Goal: Task Accomplishment & Management: Manage account settings

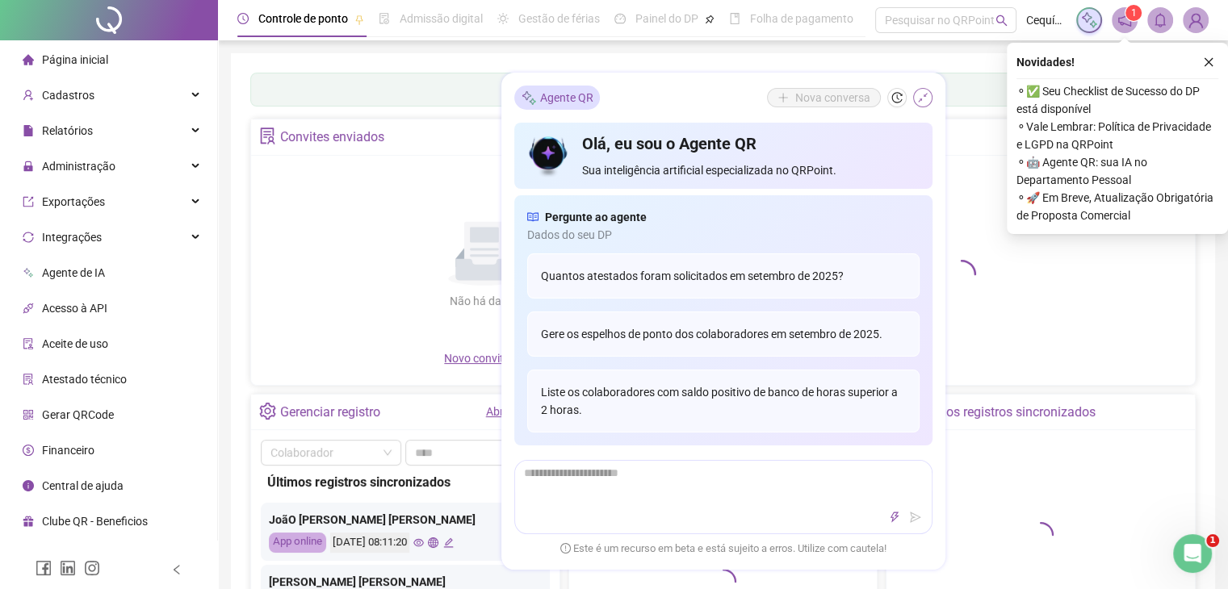
click at [921, 96] on icon "shrink" at bounding box center [922, 97] width 11 height 11
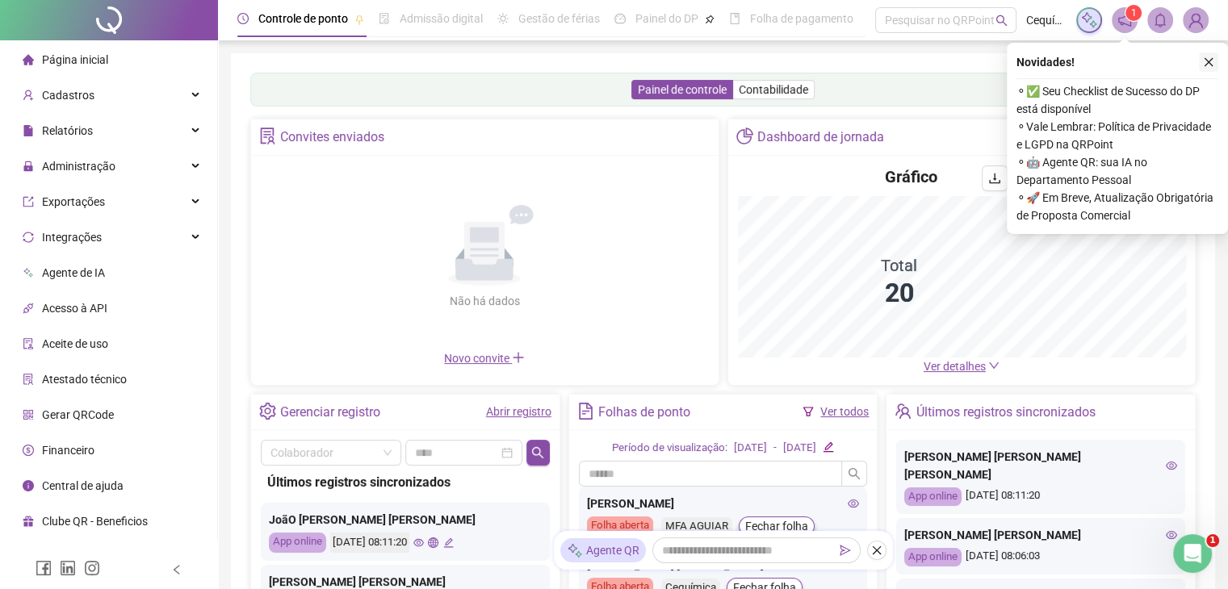
click at [1207, 60] on icon "close" at bounding box center [1209, 62] width 9 height 9
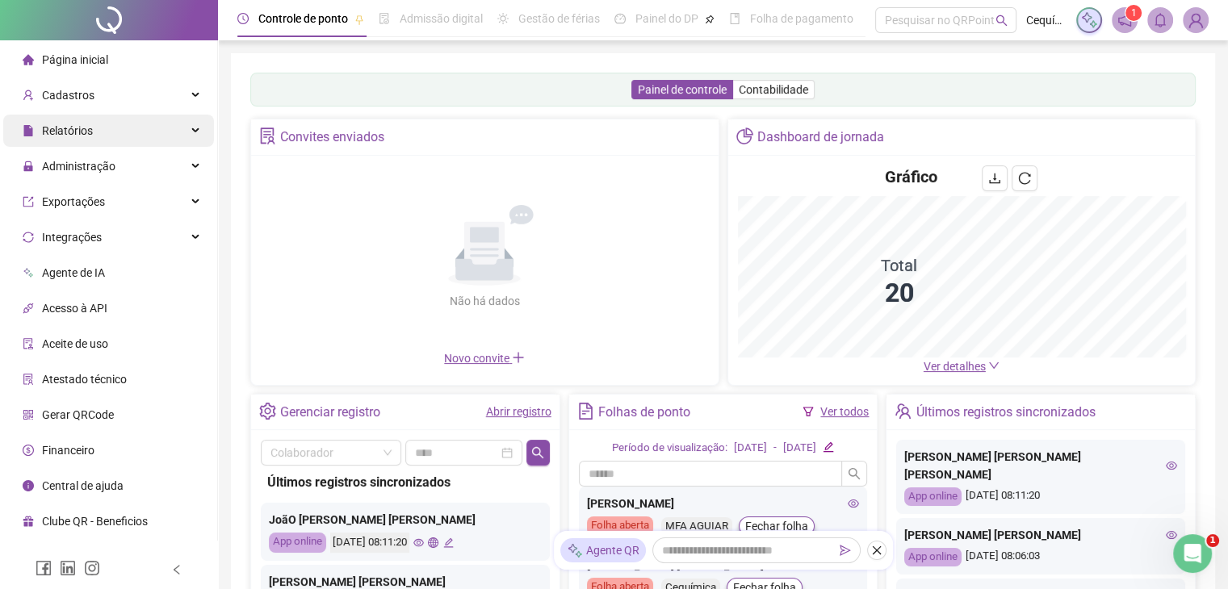
click at [153, 129] on div "Relatórios" at bounding box center [108, 131] width 211 height 32
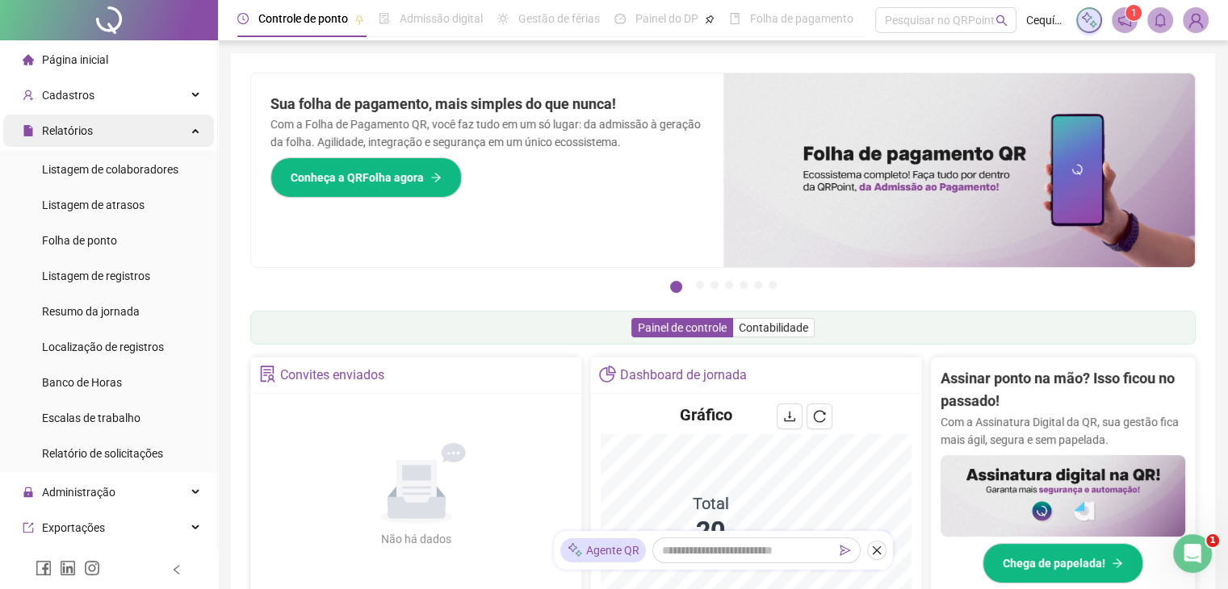
click at [168, 134] on div "Relatórios" at bounding box center [108, 131] width 211 height 32
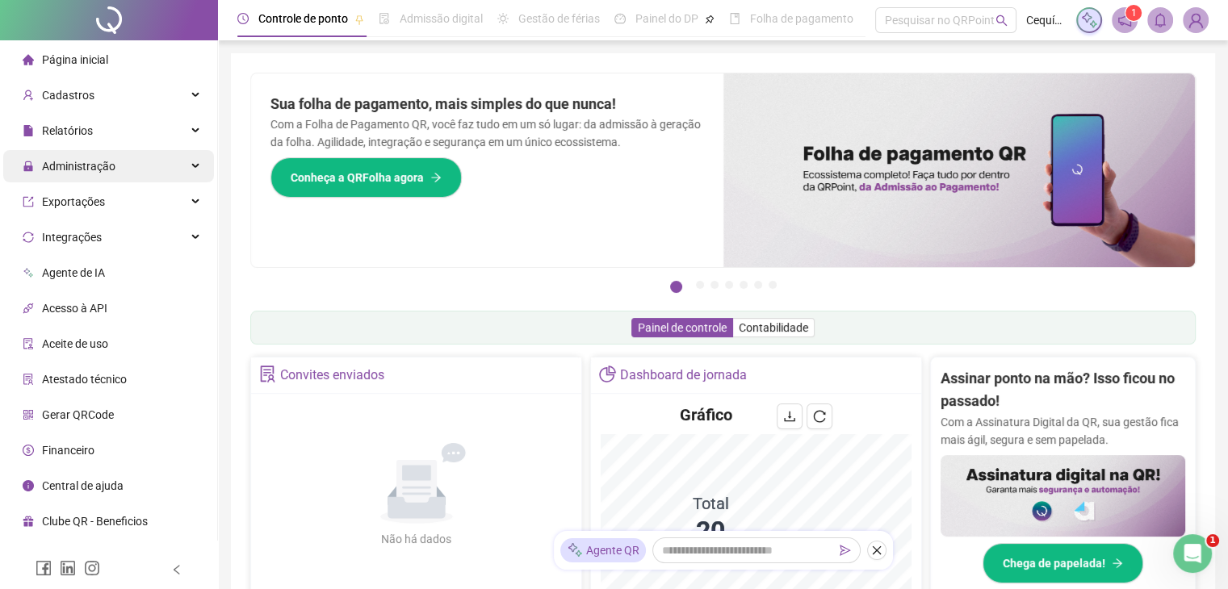
click at [155, 162] on div "Administração" at bounding box center [108, 166] width 211 height 32
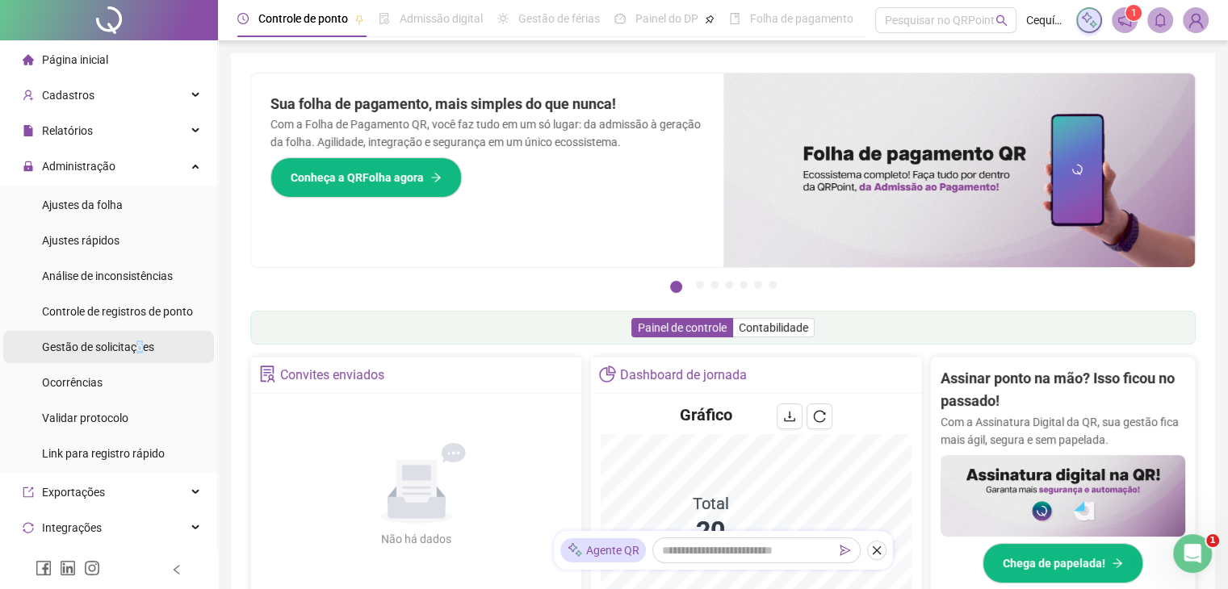
click at [137, 348] on span "Gestão de solicitações" at bounding box center [98, 347] width 112 height 13
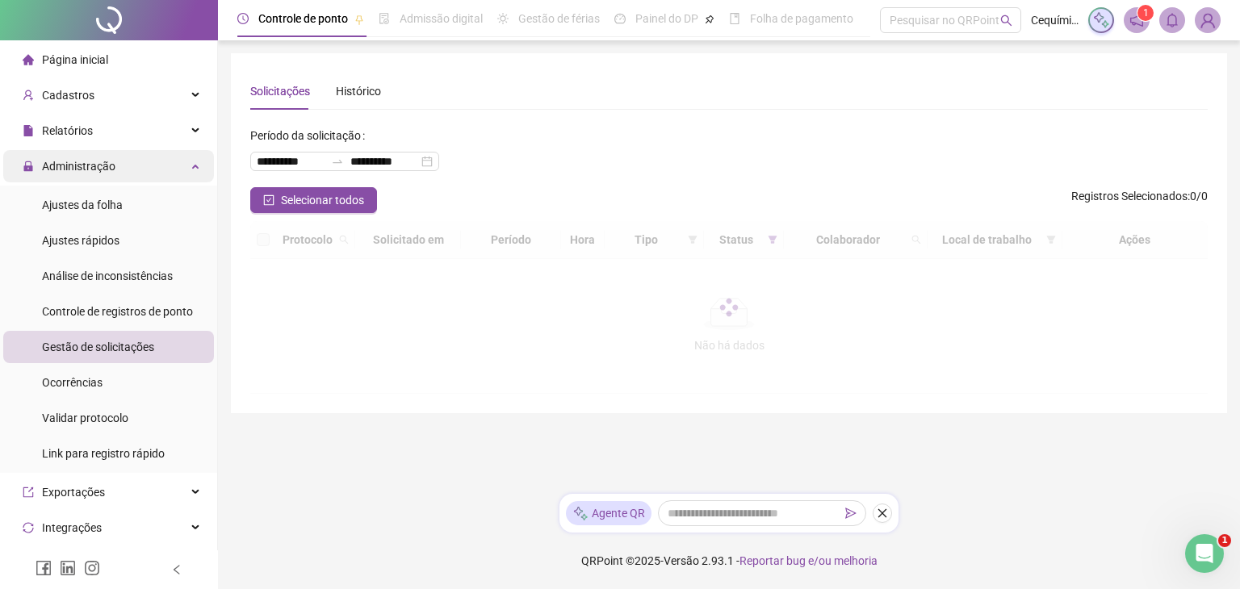
click at [174, 166] on div "Administração" at bounding box center [108, 166] width 211 height 32
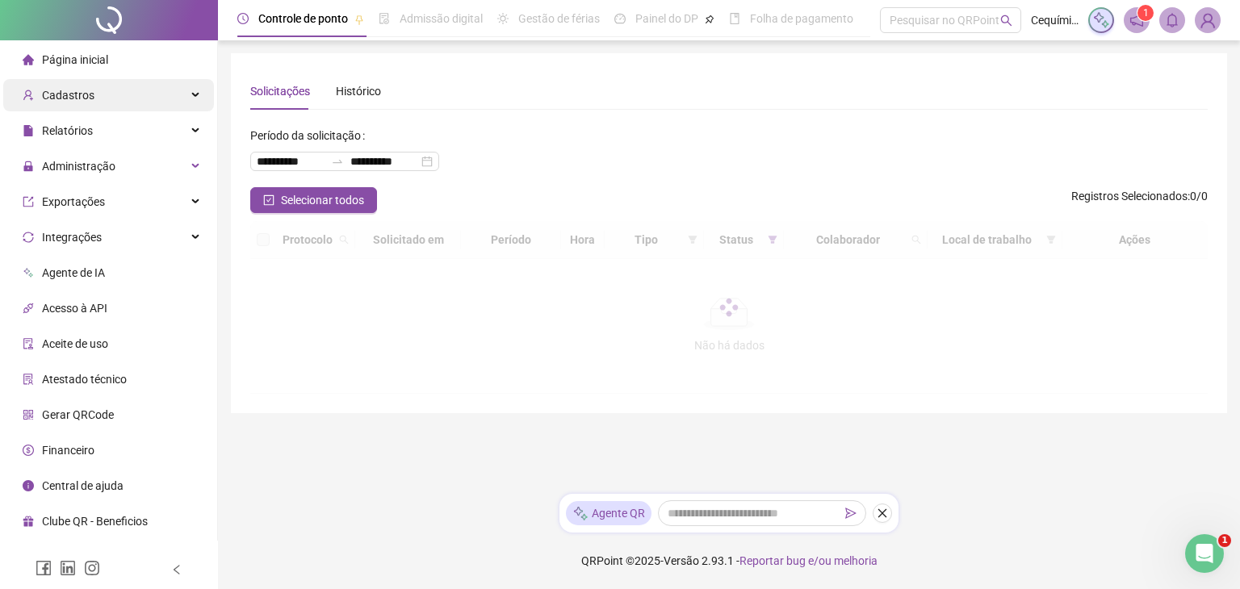
click at [189, 96] on div "Cadastros" at bounding box center [108, 95] width 211 height 32
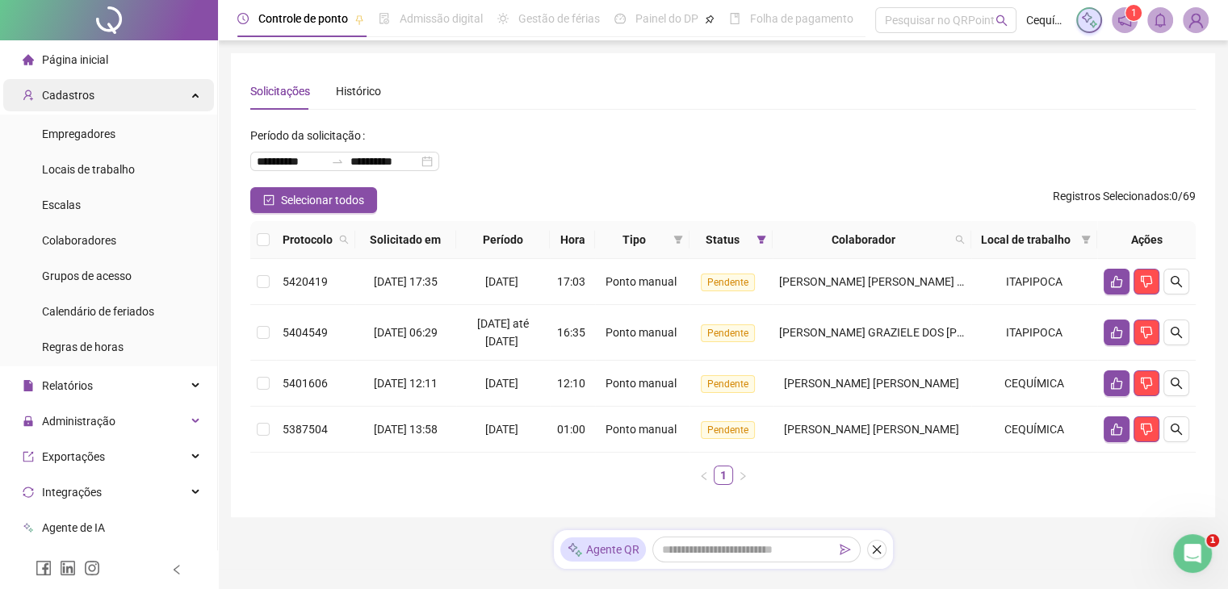
click at [170, 95] on div "Cadastros" at bounding box center [108, 95] width 211 height 32
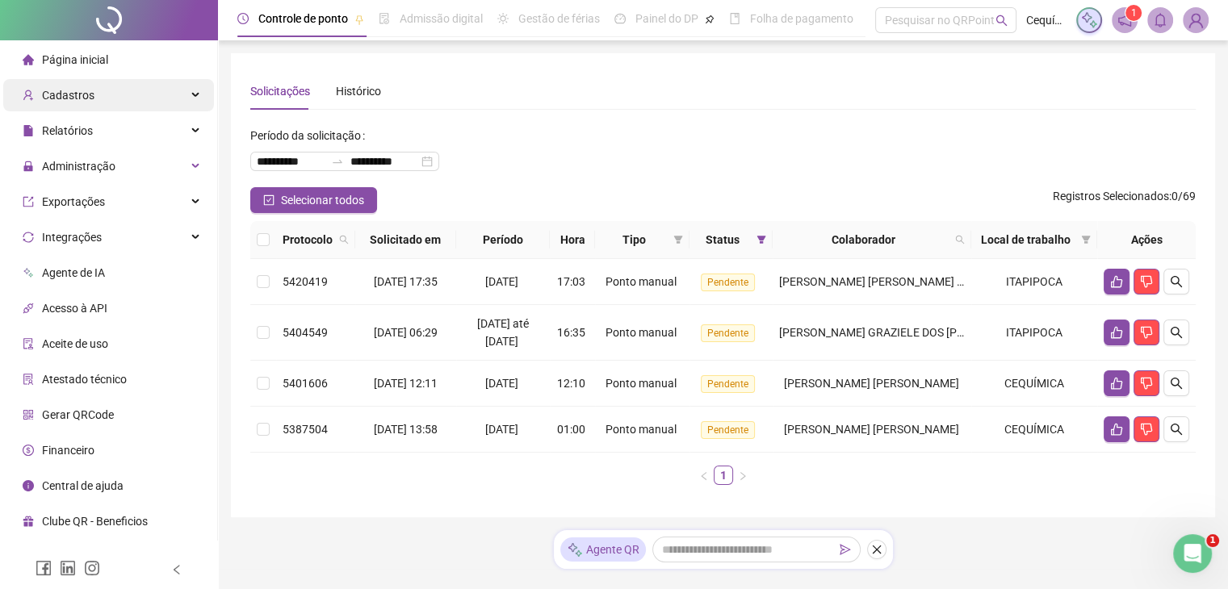
click at [196, 95] on icon at bounding box center [197, 95] width 8 height 0
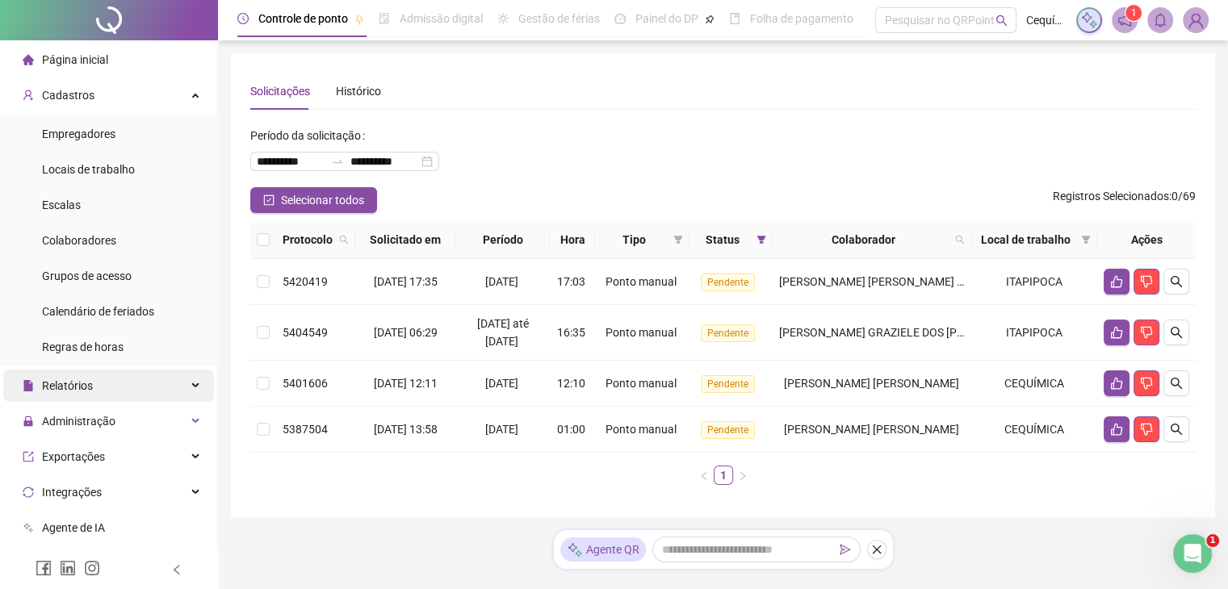
click at [179, 388] on div "Relatórios" at bounding box center [108, 386] width 211 height 32
click at [193, 384] on icon at bounding box center [197, 384] width 8 height 0
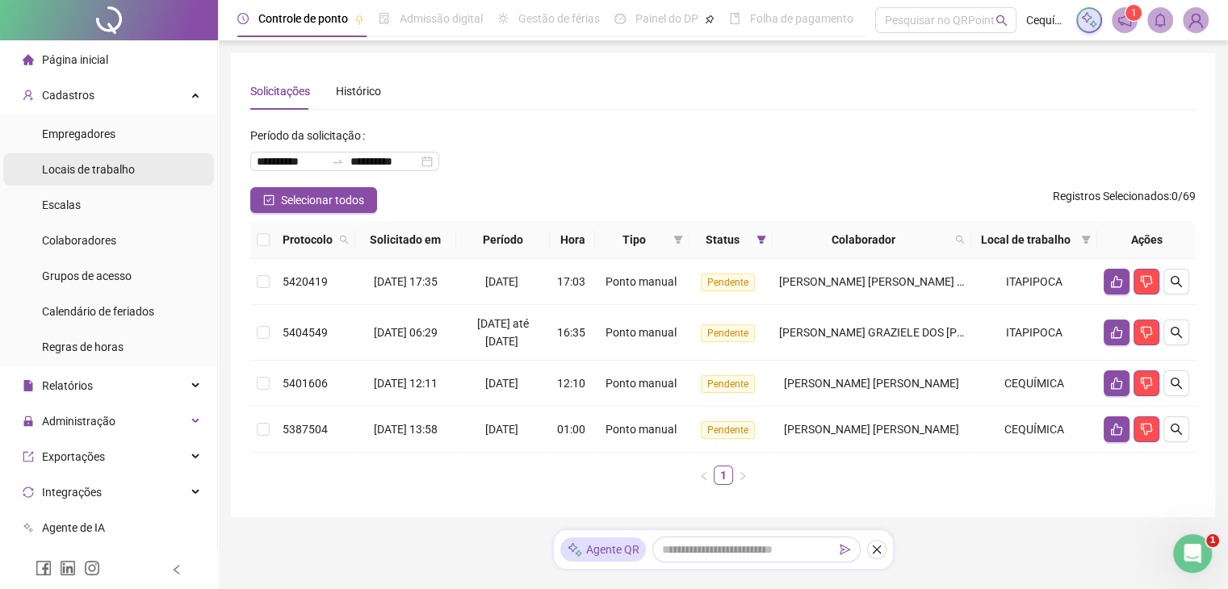
scroll to position [81, 0]
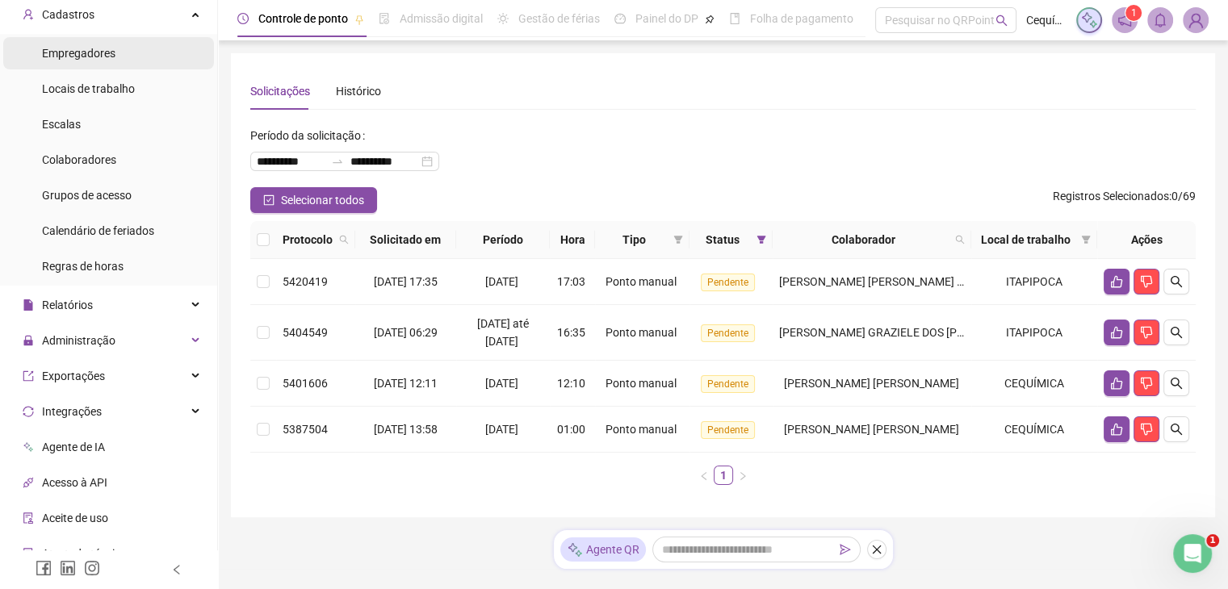
click at [113, 51] on span "Empregadores" at bounding box center [78, 53] width 73 height 13
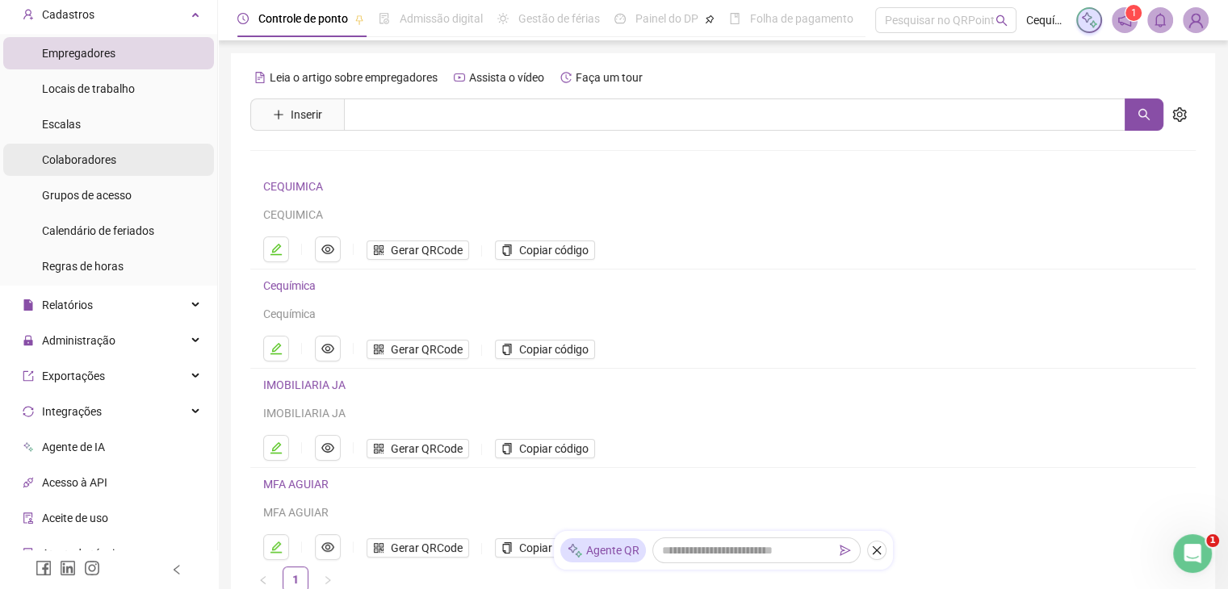
click at [120, 159] on li "Colaboradores" at bounding box center [108, 160] width 211 height 32
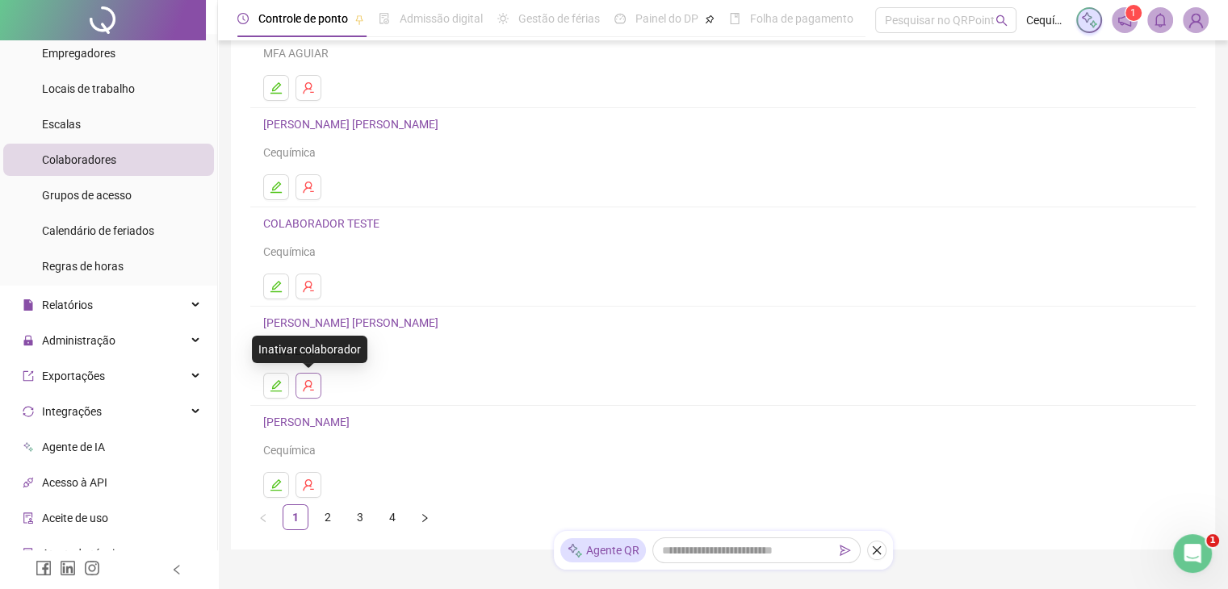
scroll to position [229, 0]
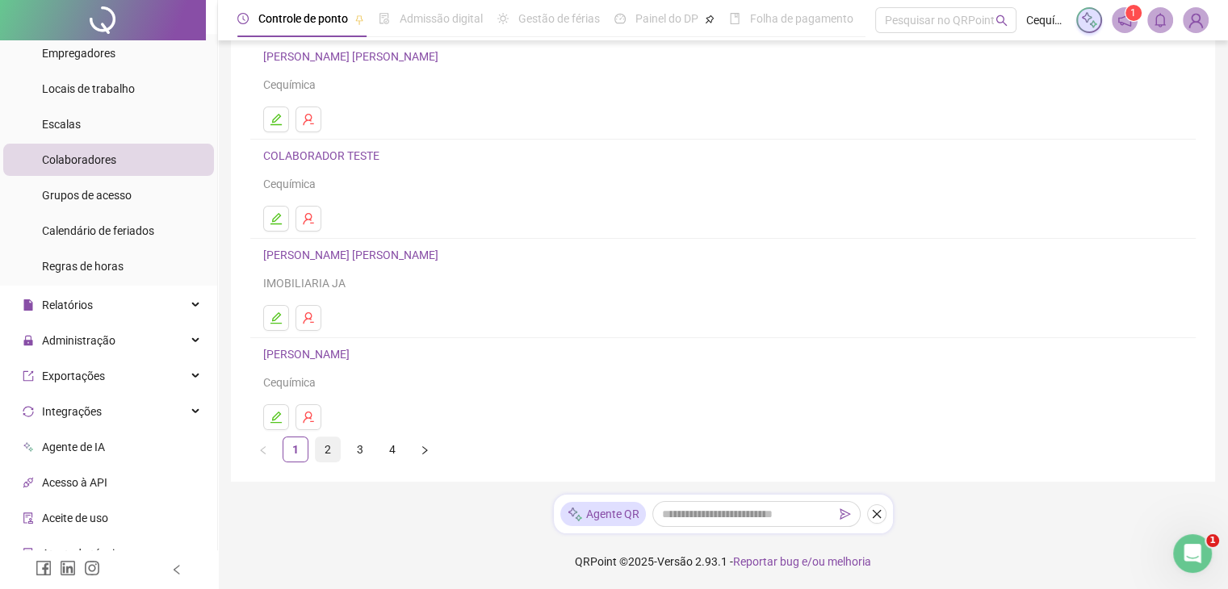
click at [328, 450] on link "2" at bounding box center [328, 450] width 24 height 24
click at [275, 313] on icon "edit" at bounding box center [276, 318] width 13 height 13
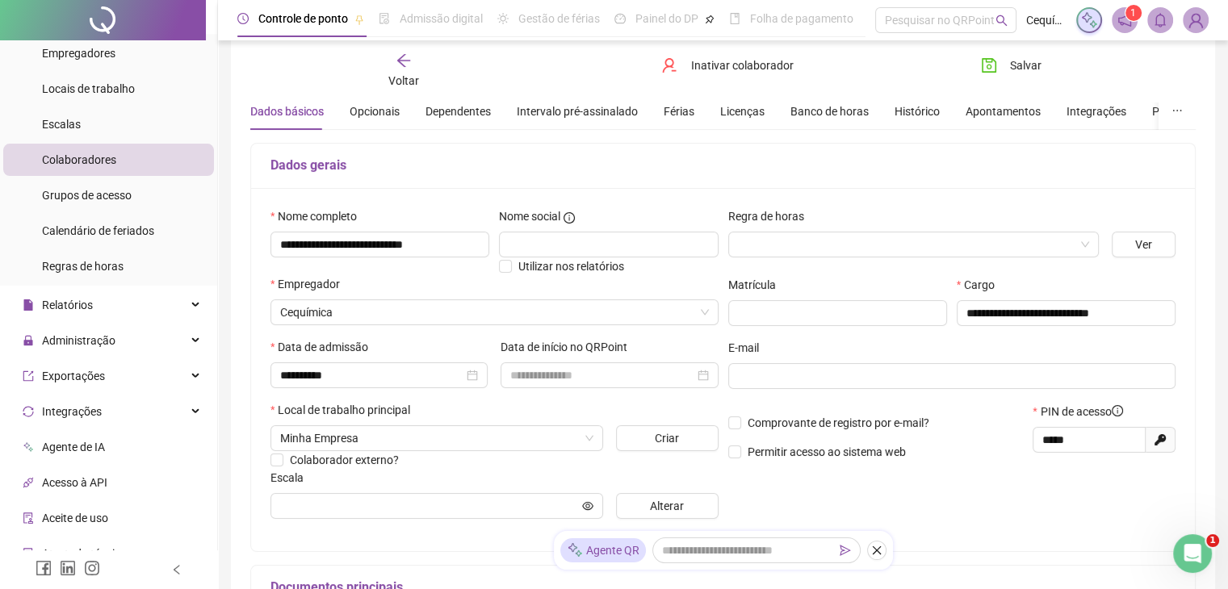
scroll to position [57, 0]
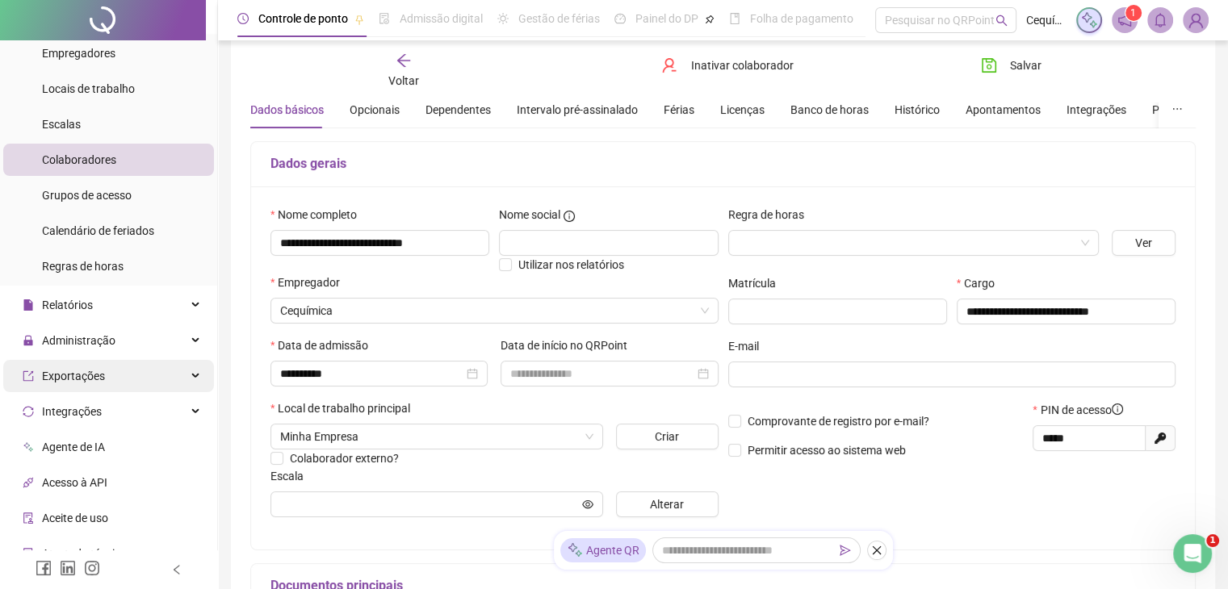
click at [145, 384] on div "Exportações" at bounding box center [108, 376] width 211 height 32
click at [164, 381] on div "Exportações" at bounding box center [108, 376] width 211 height 32
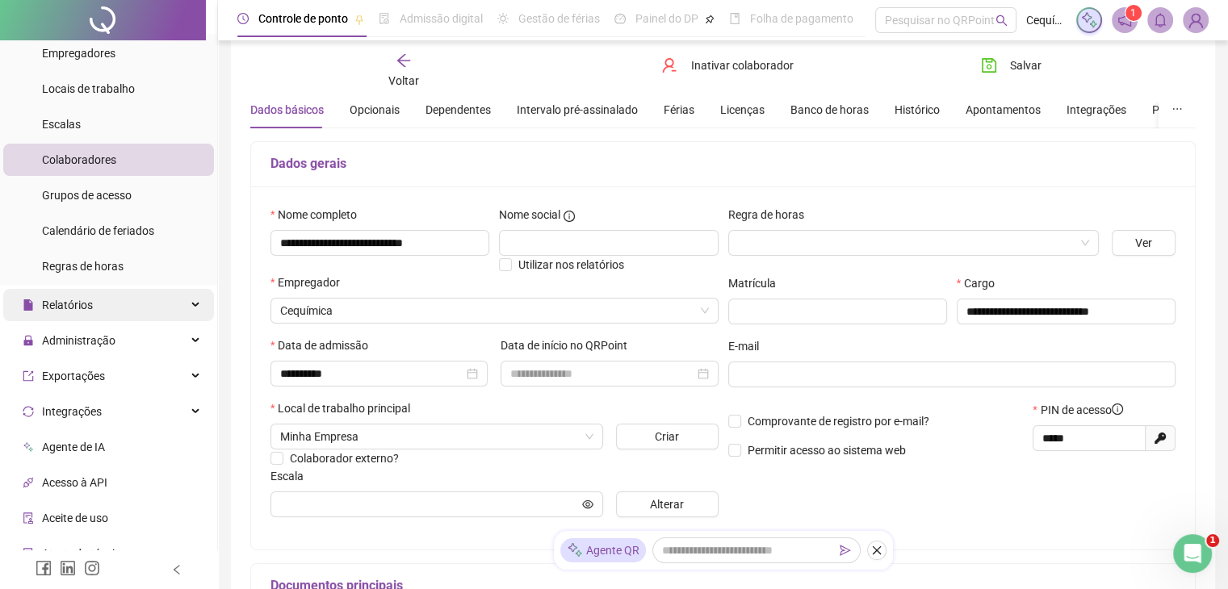
click at [171, 304] on div "Relatórios" at bounding box center [108, 305] width 211 height 32
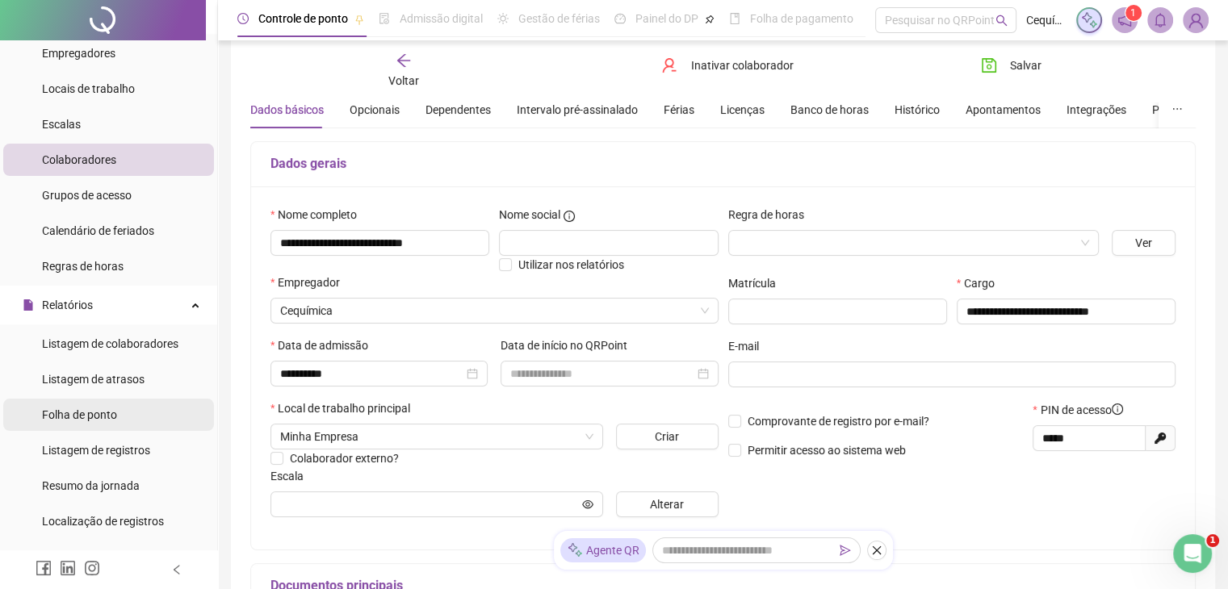
scroll to position [242, 0]
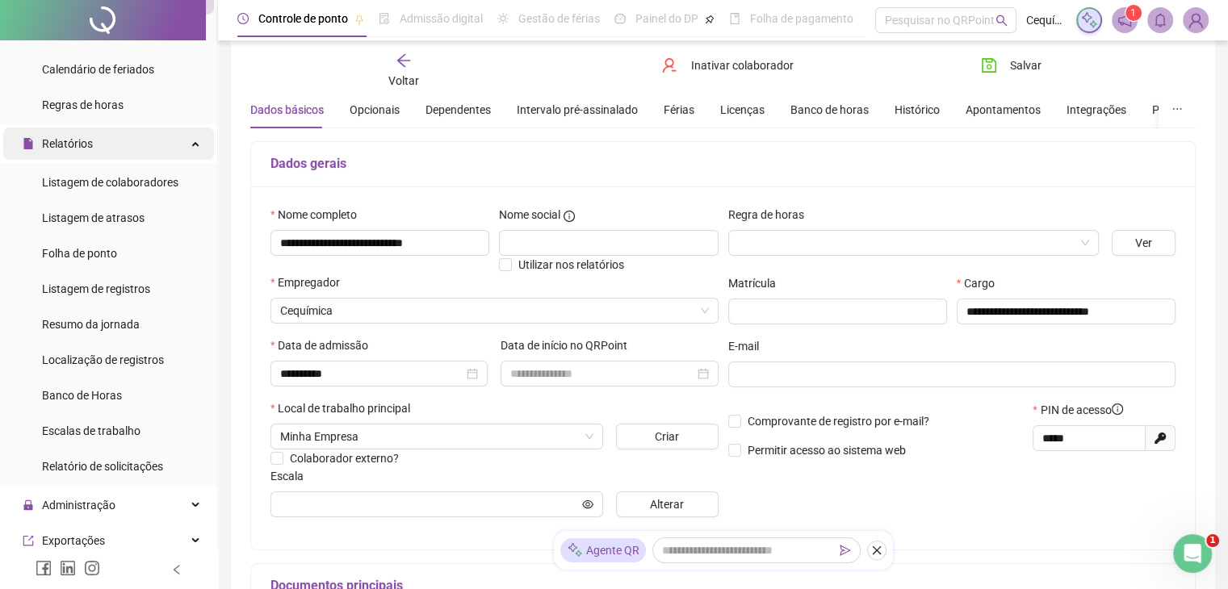
click at [181, 150] on div "Relatórios" at bounding box center [108, 144] width 211 height 32
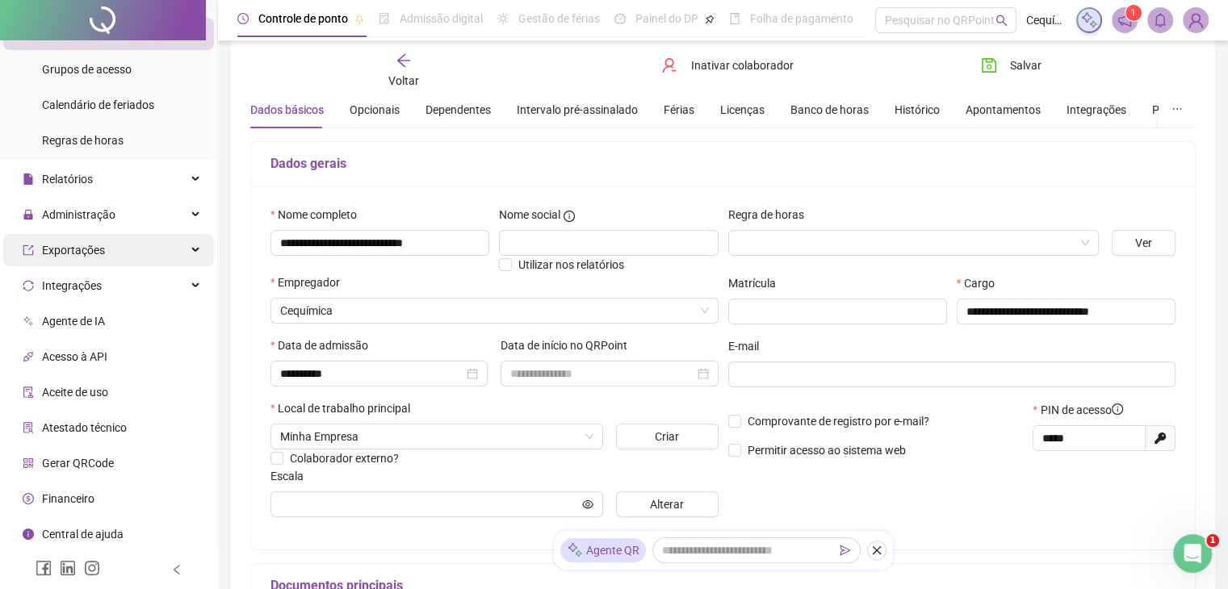
scroll to position [300, 0]
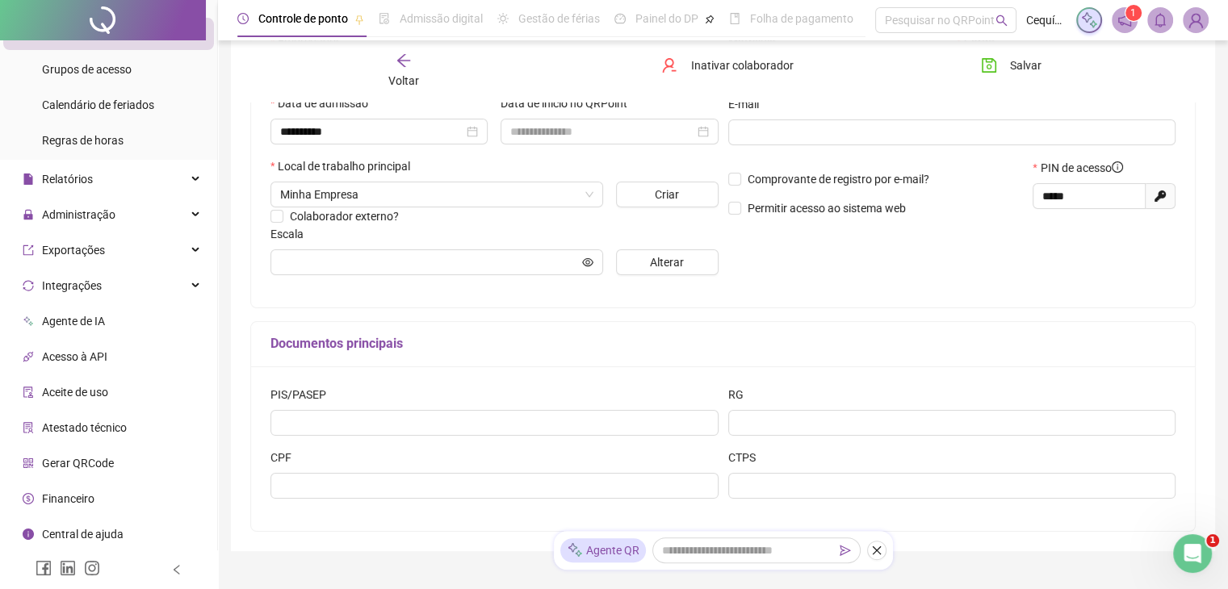
click at [92, 461] on span "Gerar QRCode" at bounding box center [78, 463] width 72 height 13
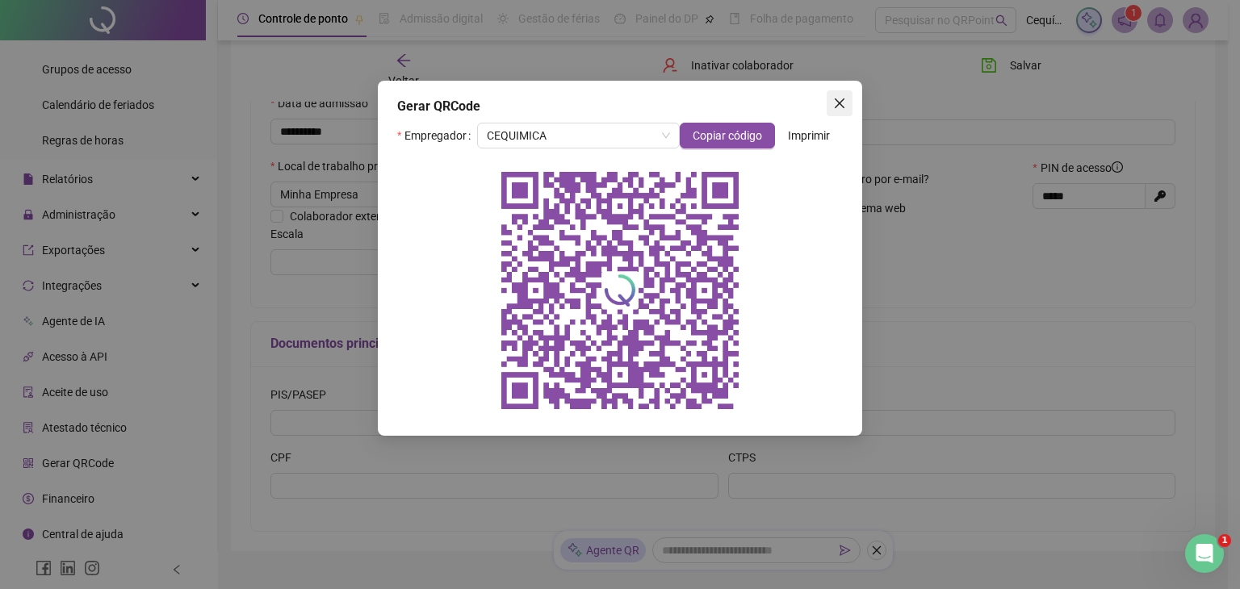
click at [839, 102] on icon "close" at bounding box center [840, 104] width 10 height 10
